Goal: Task Accomplishment & Management: Use online tool/utility

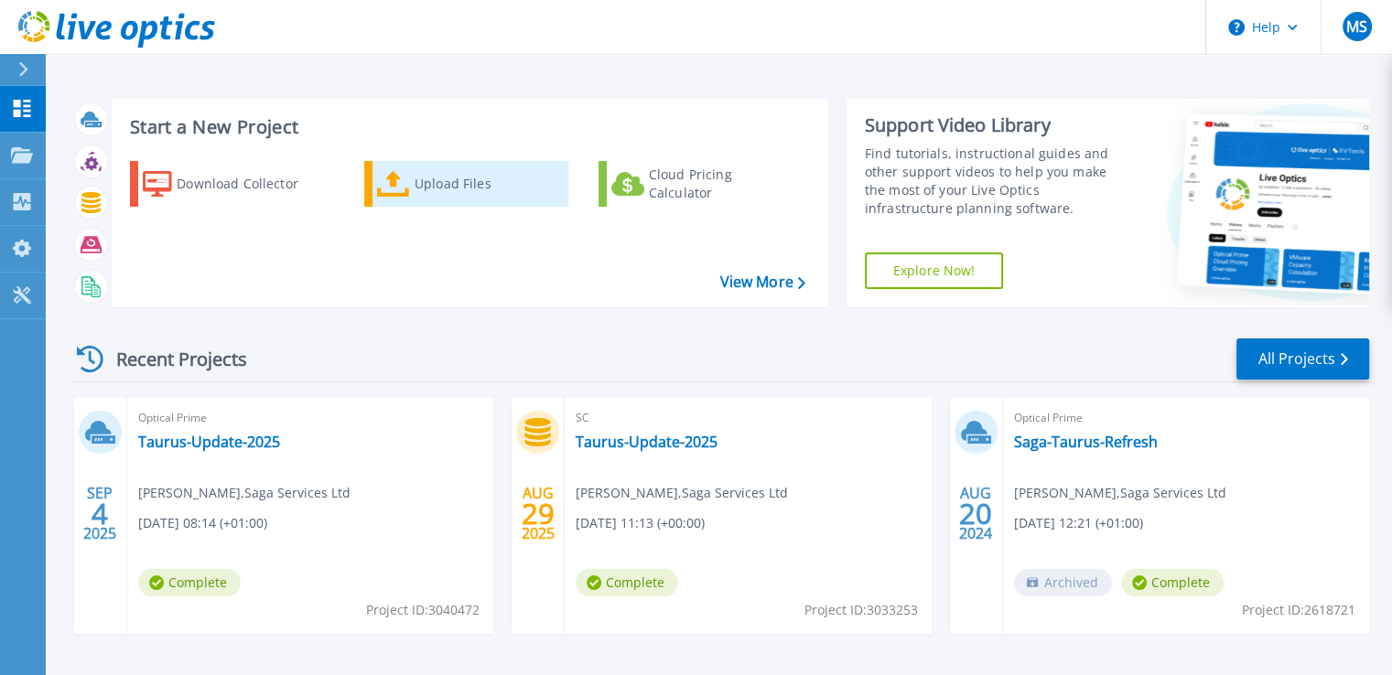
click at [469, 191] on div "Upload Files" at bounding box center [488, 184] width 146 height 37
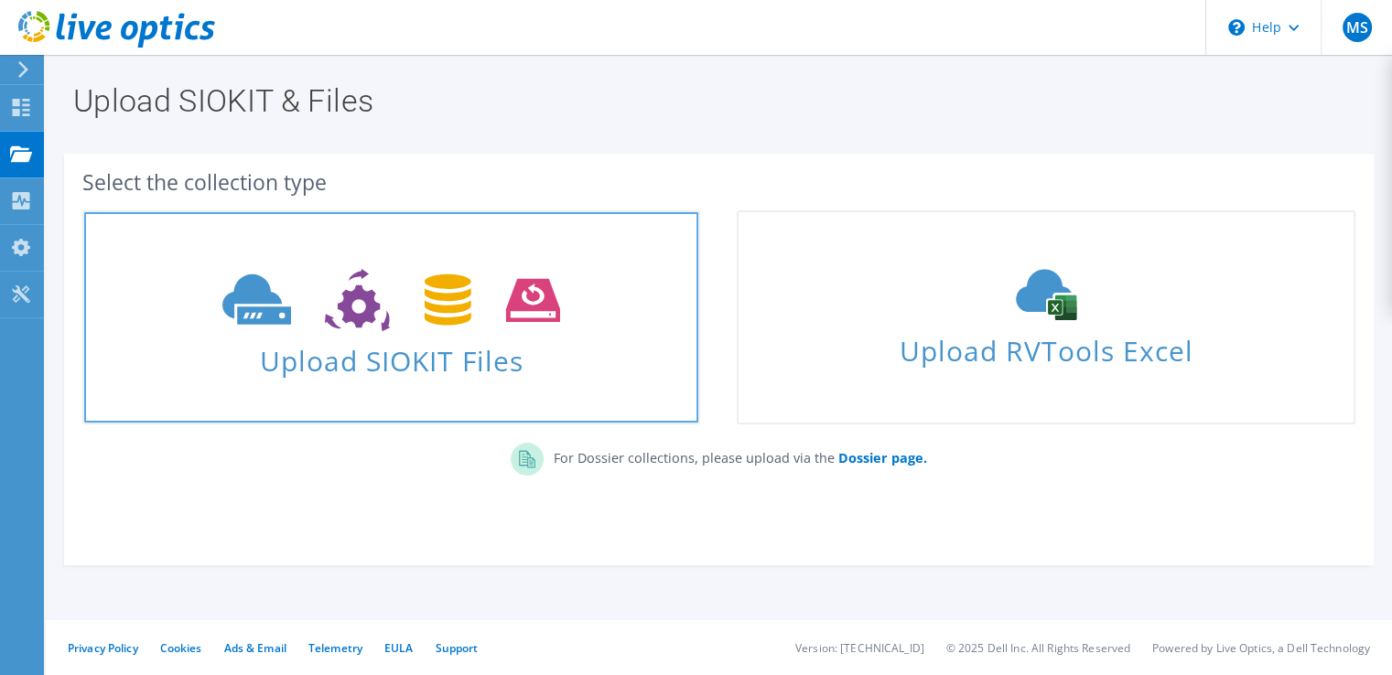
click at [493, 366] on span "Upload SIOKIT Files" at bounding box center [391, 355] width 614 height 39
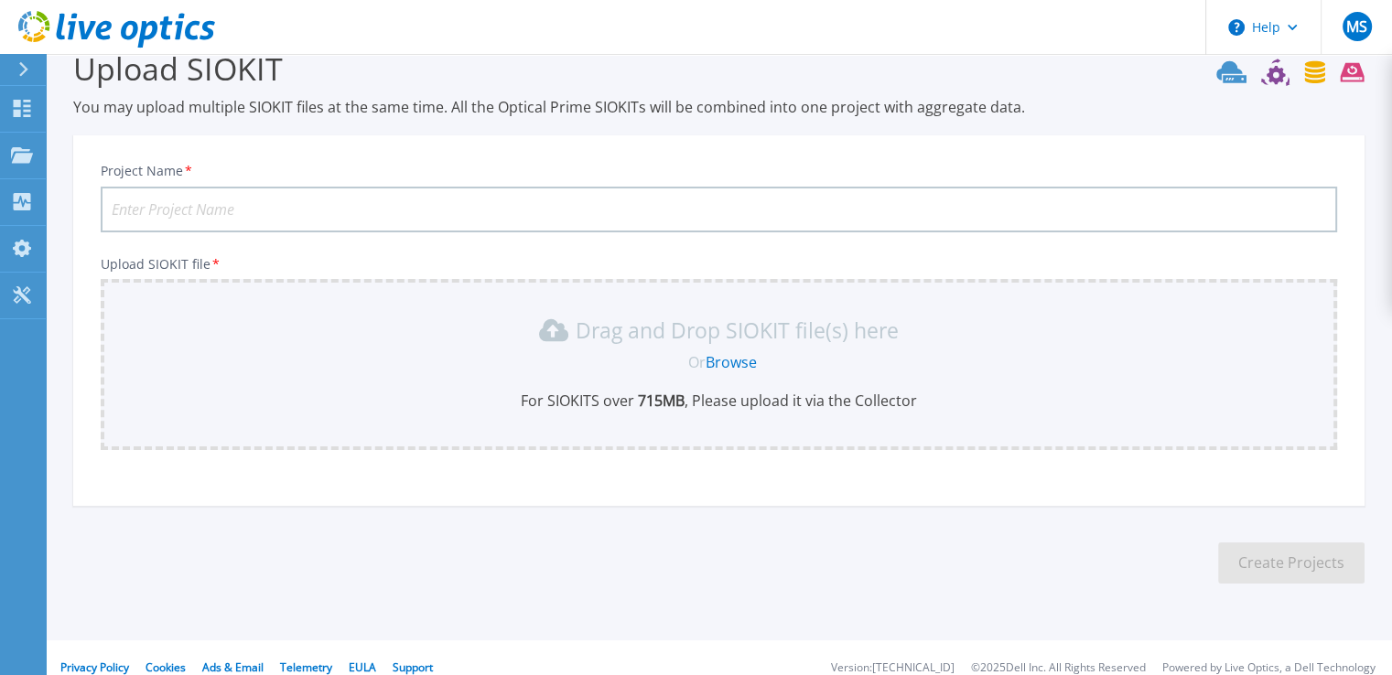
scroll to position [52, 0]
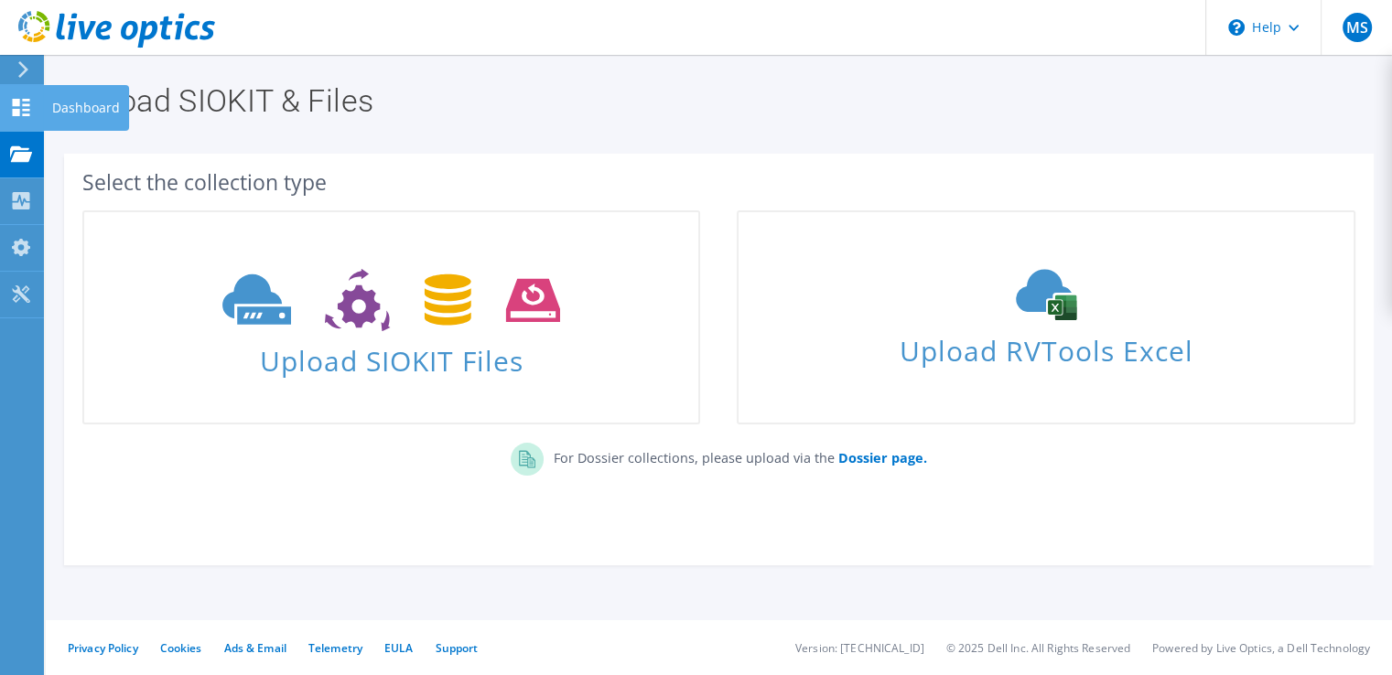
click at [25, 107] on icon at bounding box center [21, 107] width 22 height 17
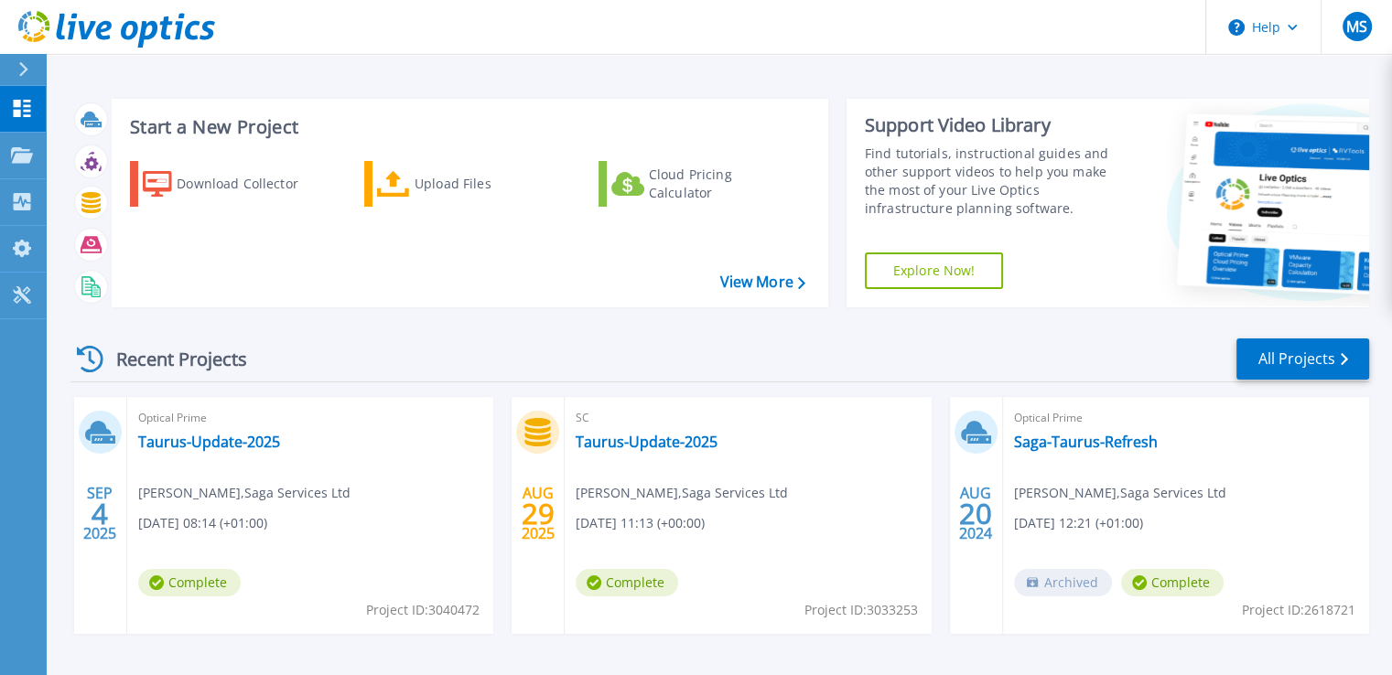
drag, startPoint x: 293, startPoint y: 444, endPoint x: 91, endPoint y: 446, distance: 202.3
click at [91, 446] on div "[DATE] Optical Prime Taurus-Update-2025 [PERSON_NAME] , Saga Services Ltd [DATE…" at bounding box center [283, 515] width 419 height 237
click at [696, 439] on link "Taurus-Update-2025" at bounding box center [647, 442] width 142 height 18
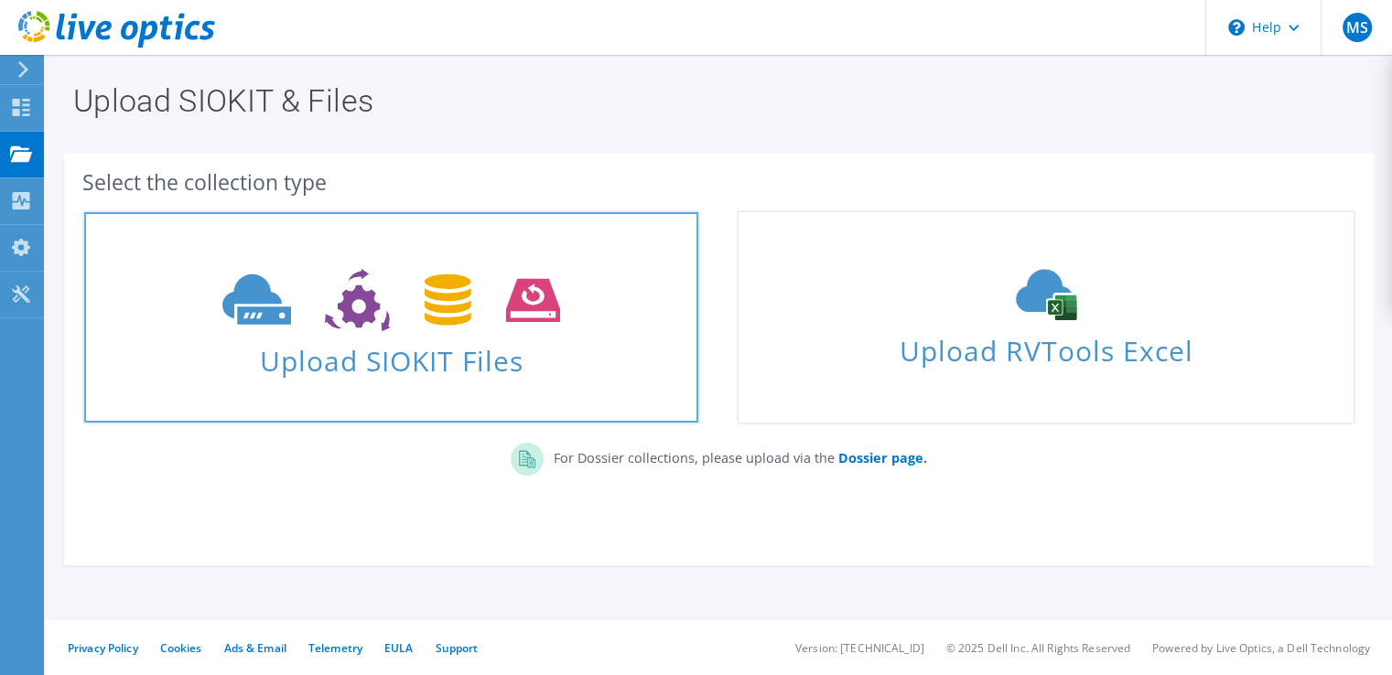
click at [351, 320] on use at bounding box center [391, 300] width 338 height 63
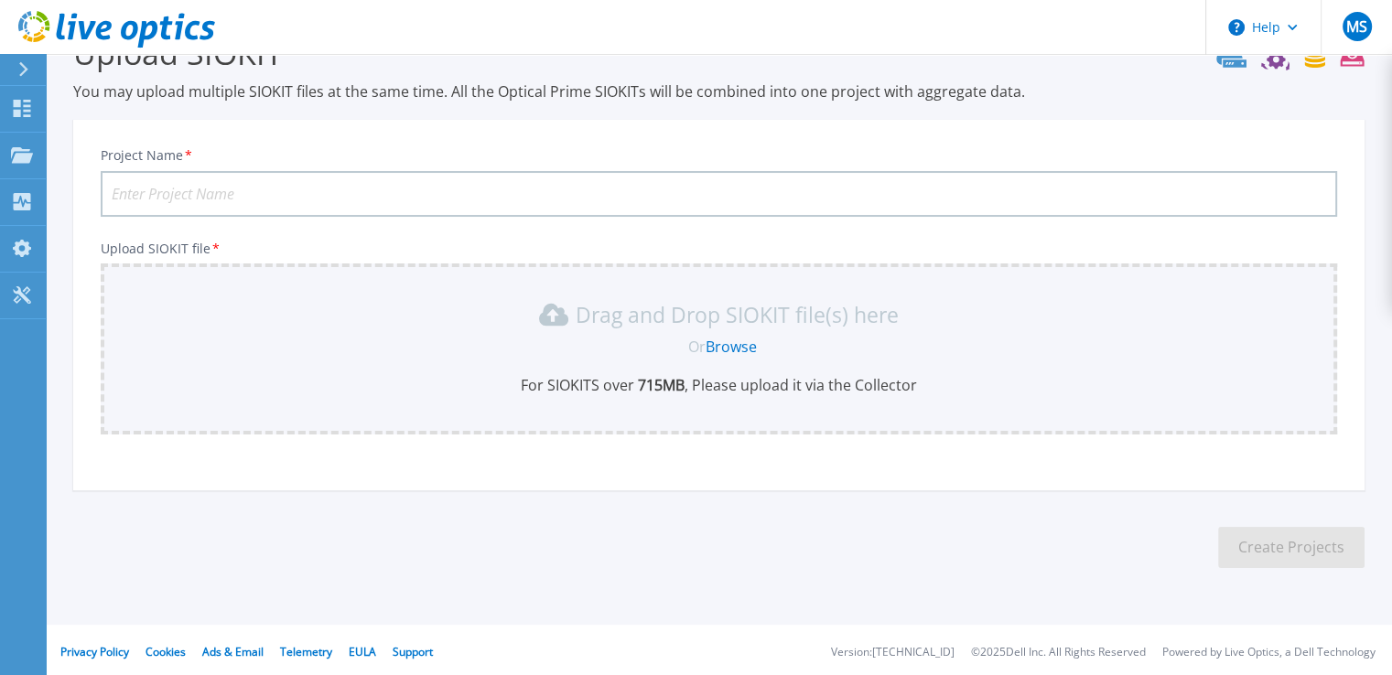
scroll to position [52, 0]
type input "Taurus-Update-2025"
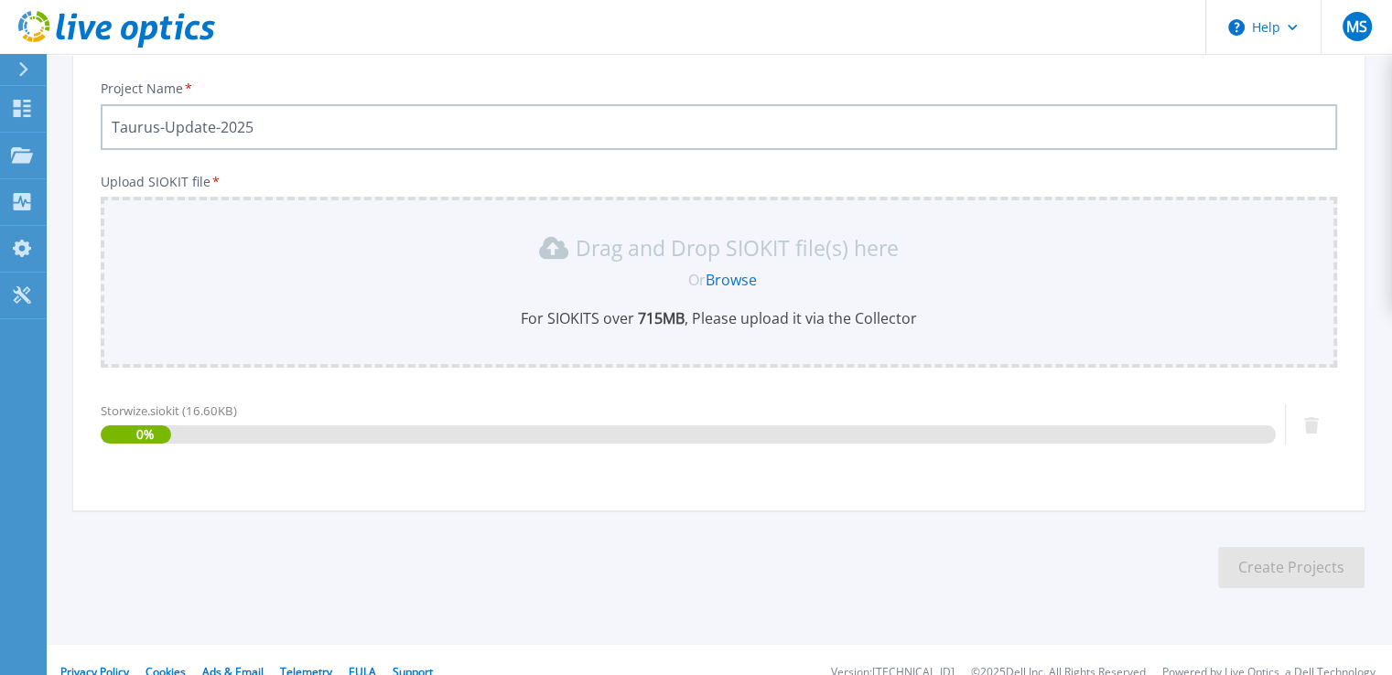
scroll to position [139, 0]
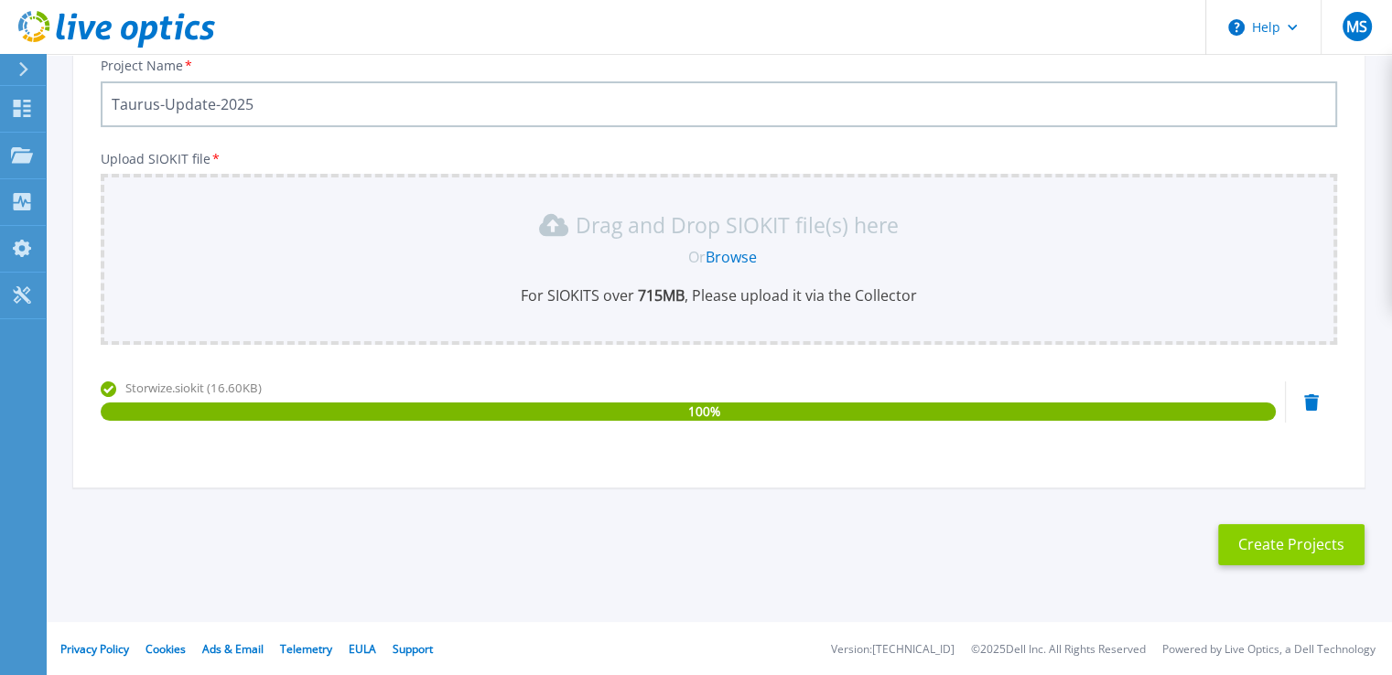
click at [1277, 547] on button "Create Projects" at bounding box center [1291, 544] width 146 height 41
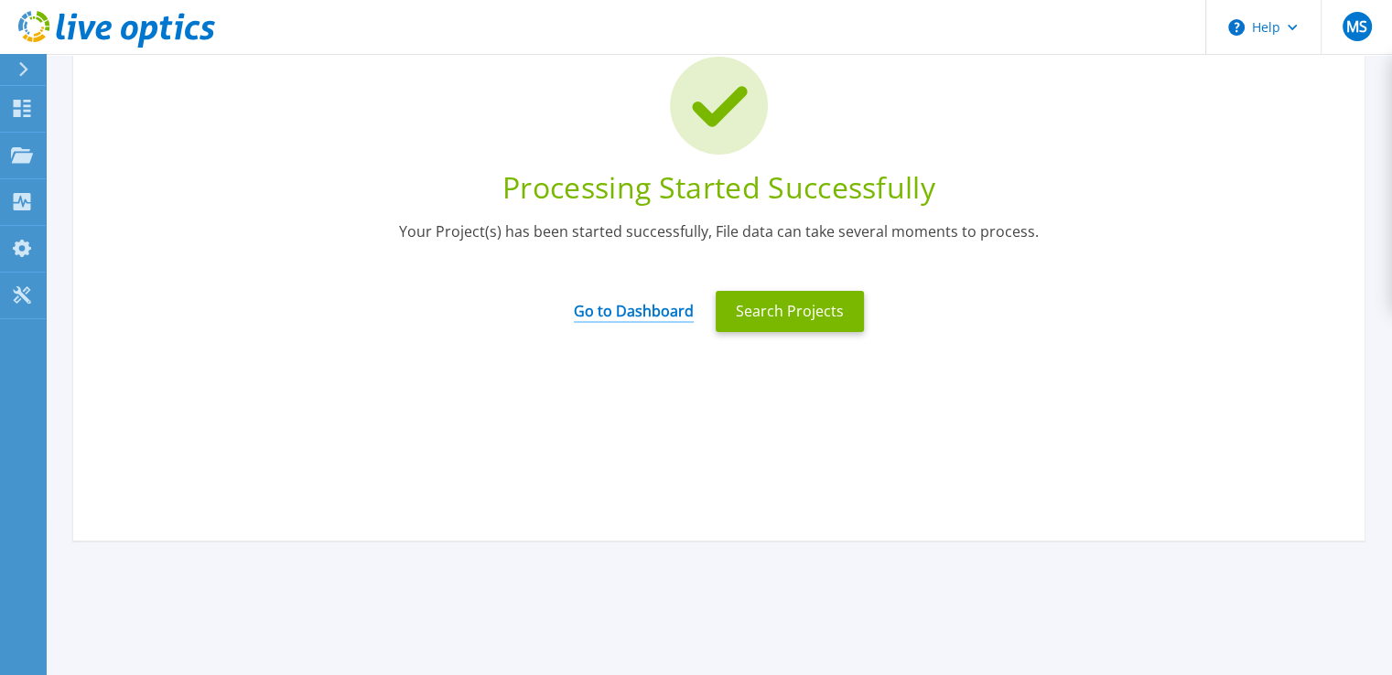
click at [611, 314] on link "Go to Dashboard" at bounding box center [634, 305] width 120 height 36
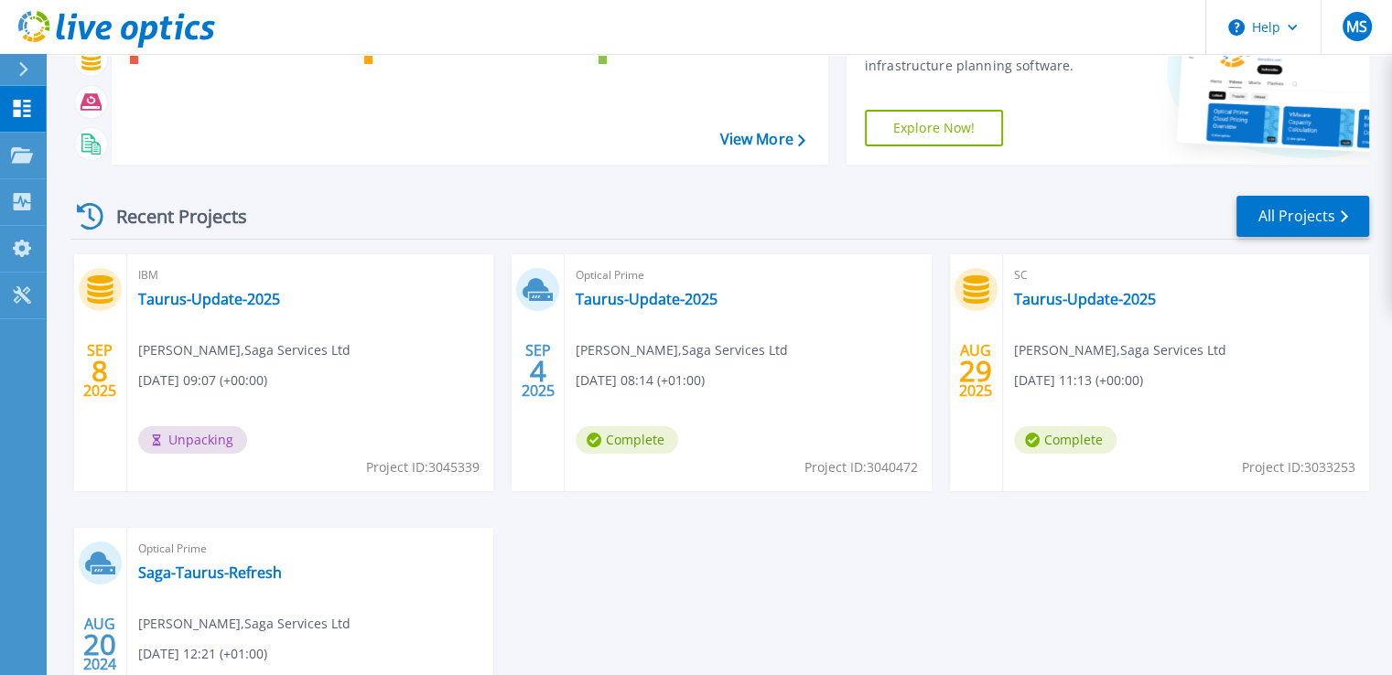
scroll to position [275, 0]
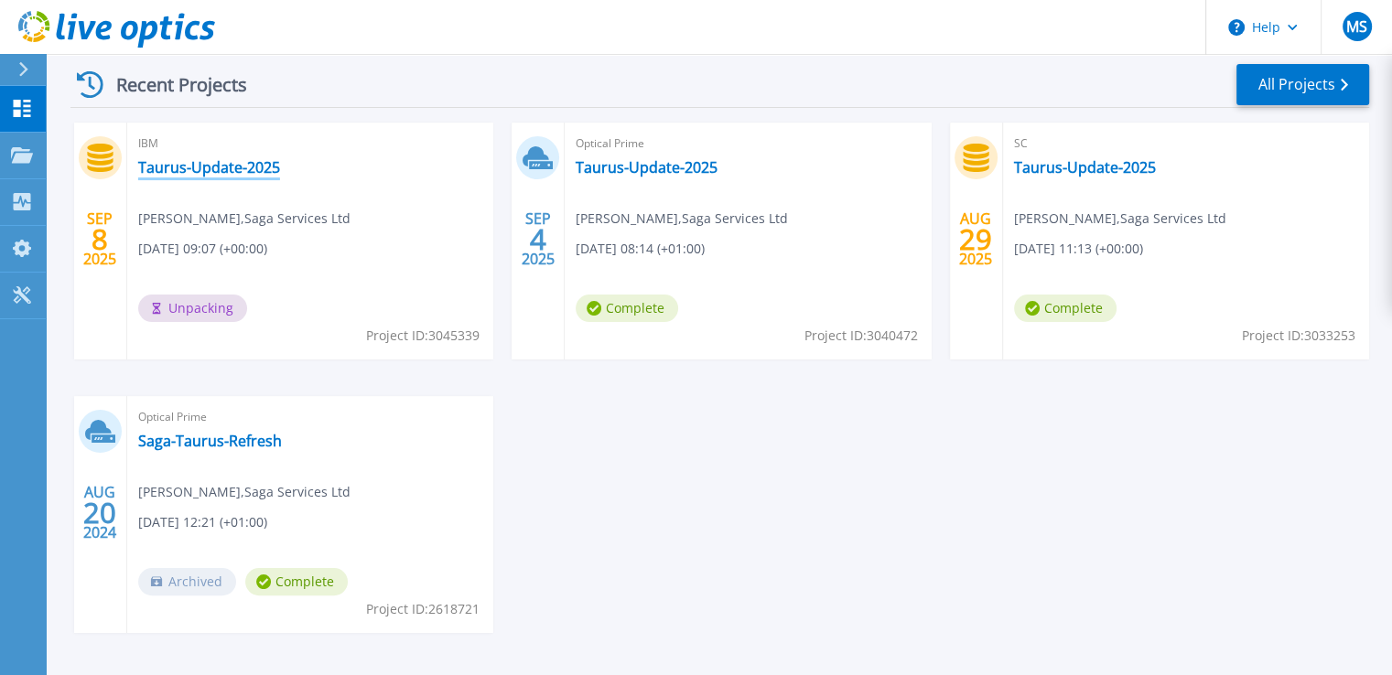
click at [223, 166] on link "Taurus-Update-2025" at bounding box center [209, 167] width 142 height 18
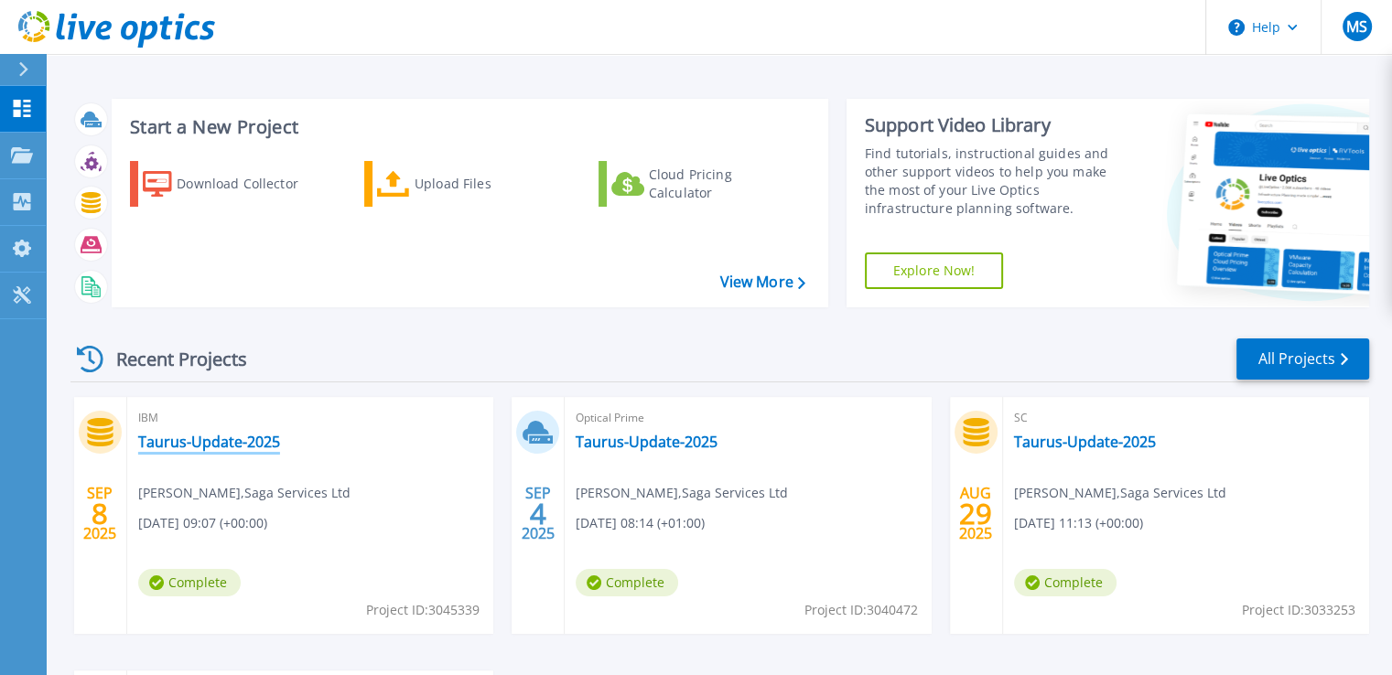
click at [243, 445] on link "Taurus-Update-2025" at bounding box center [209, 442] width 142 height 18
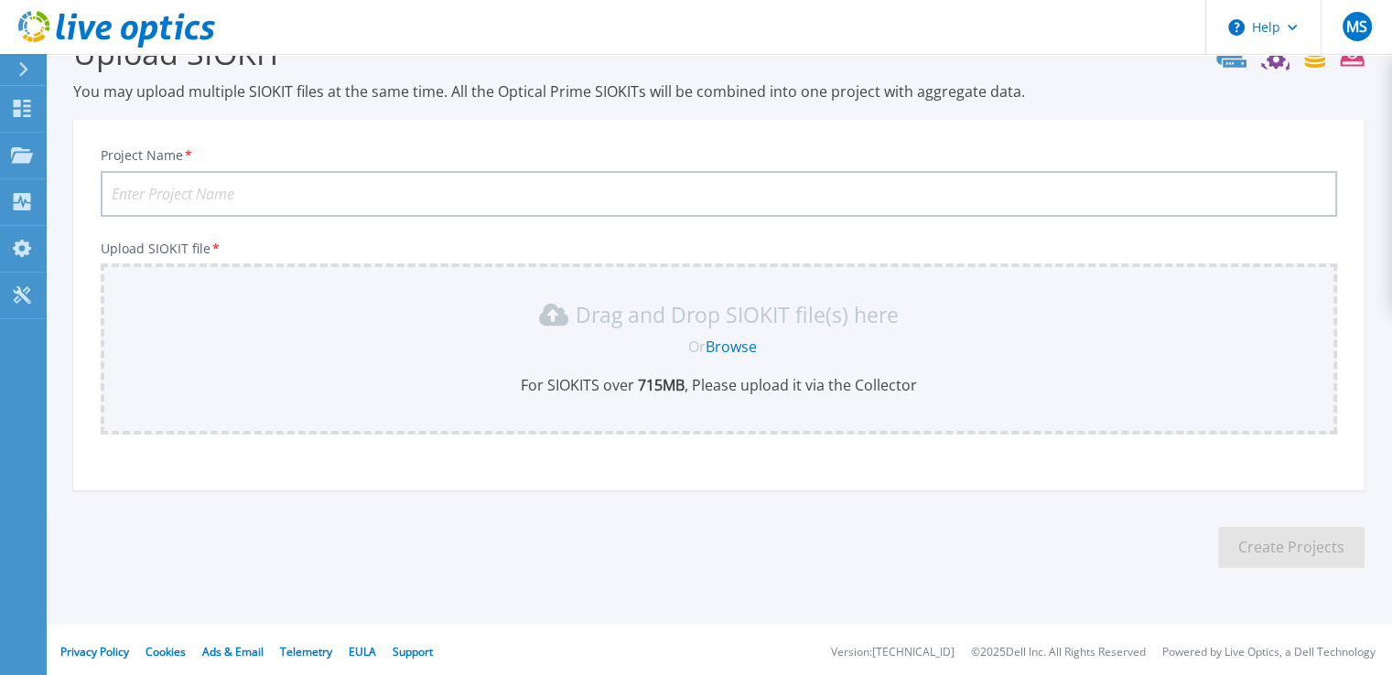
scroll to position [52, 0]
click at [64, 108] on p "Dashboard" at bounding box center [82, 110] width 68 height 48
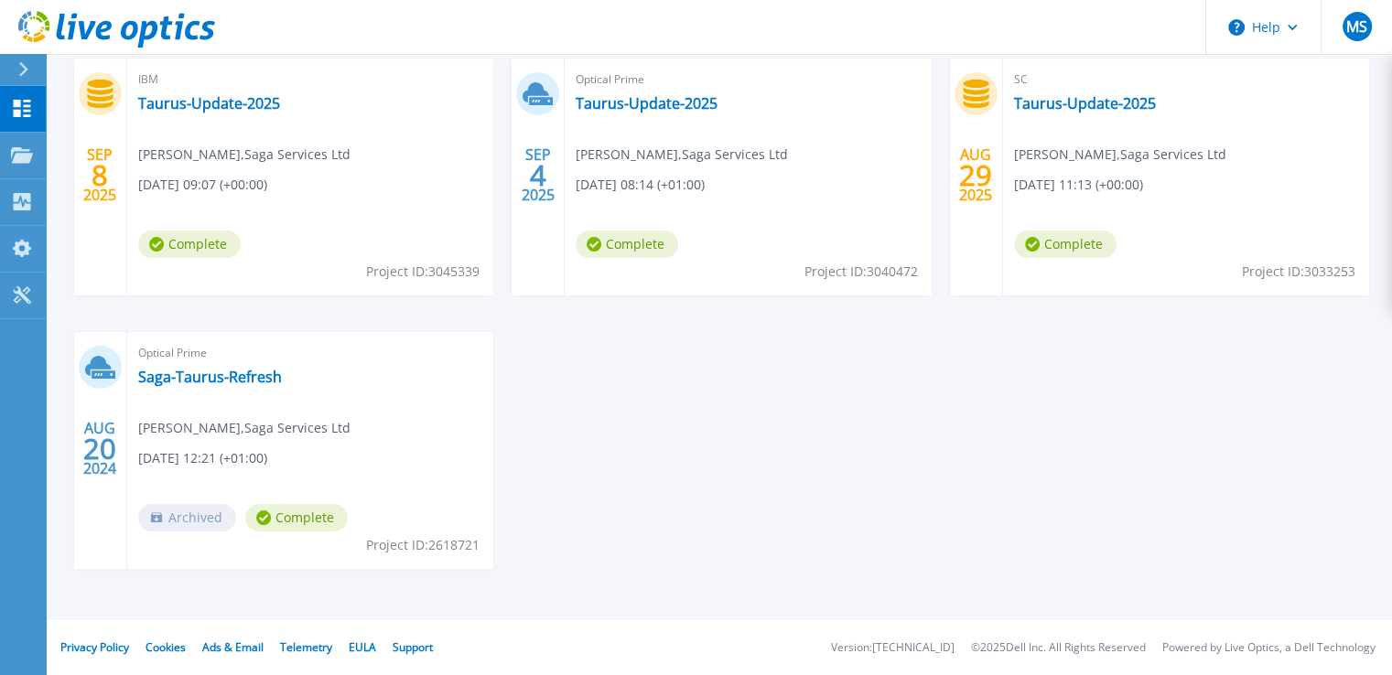
scroll to position [247, 0]
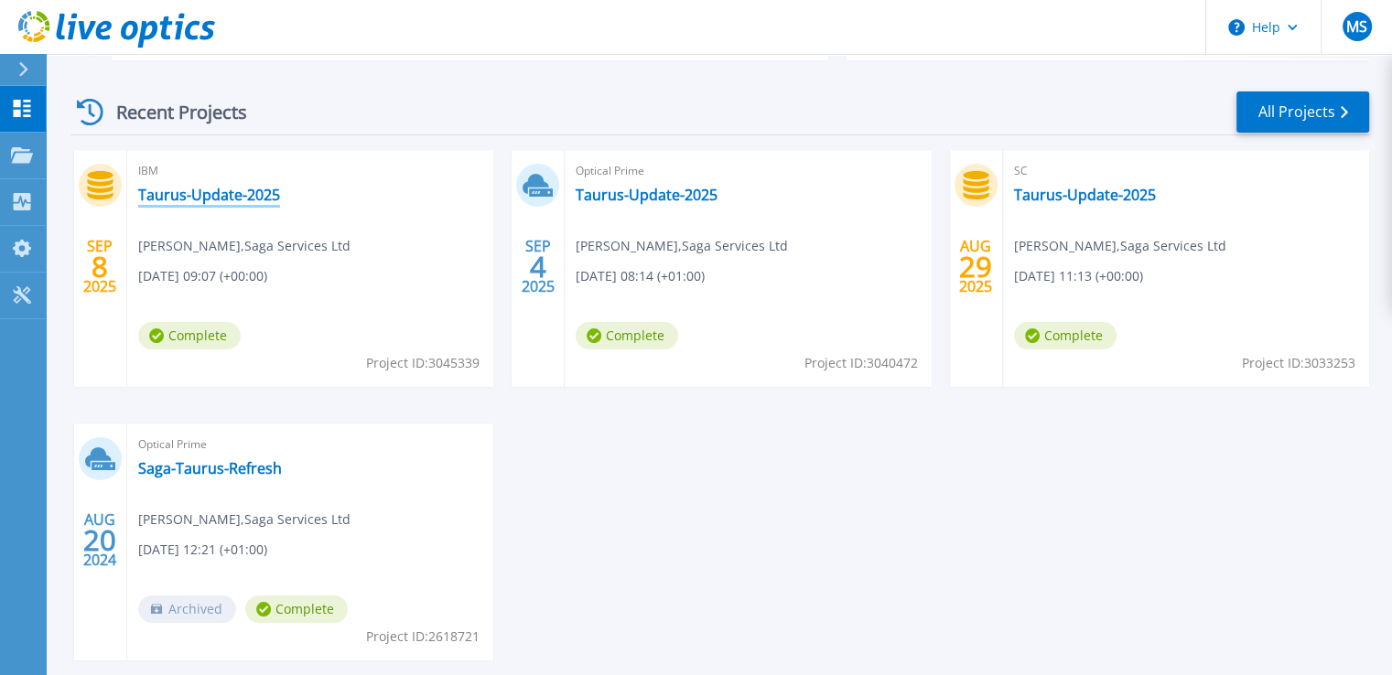
click at [159, 199] on link "Taurus-Update-2025" at bounding box center [209, 195] width 142 height 18
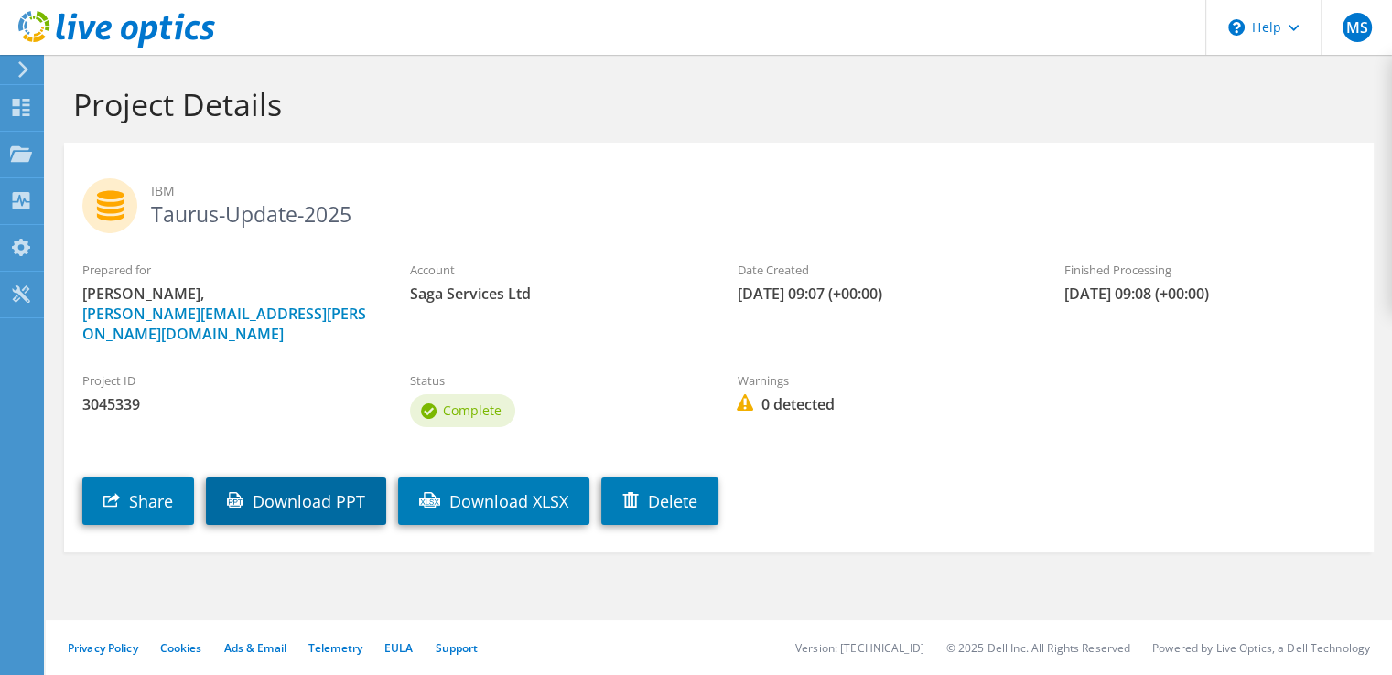
click at [248, 479] on link "Download PPT" at bounding box center [296, 502] width 180 height 48
